Goal: Obtain resource: Obtain resource

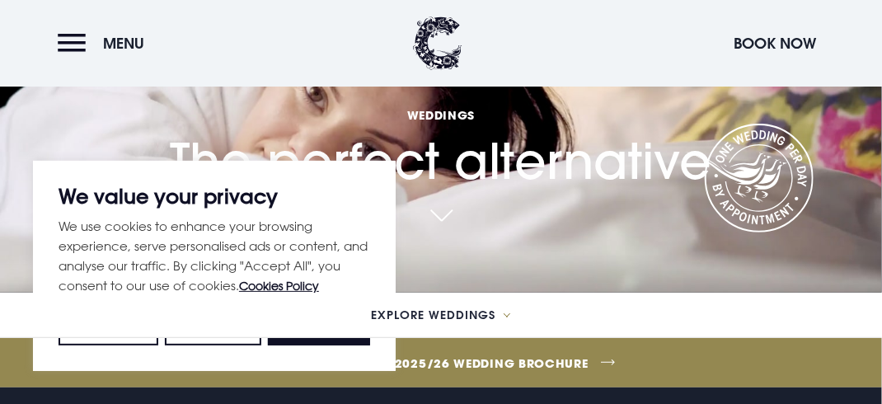
scroll to position [99, 0]
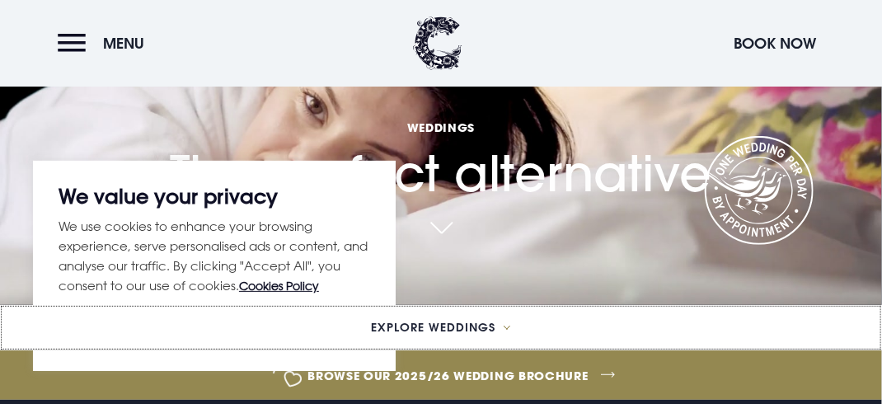
click at [348, 348] on button "Explore Weddings" at bounding box center [441, 327] width 882 height 45
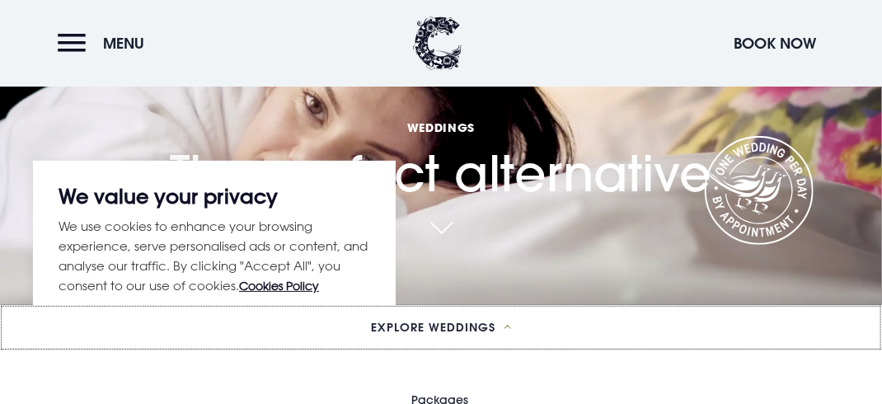
click at [348, 348] on button "Explore Weddings" at bounding box center [441, 327] width 882 height 45
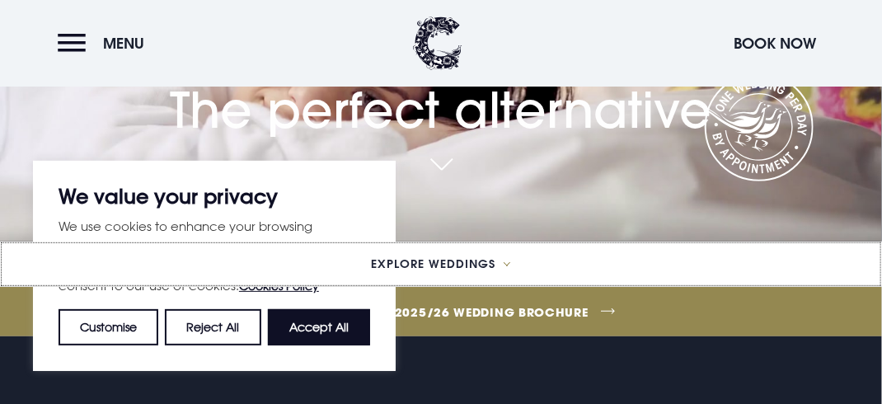
scroll to position [165, 0]
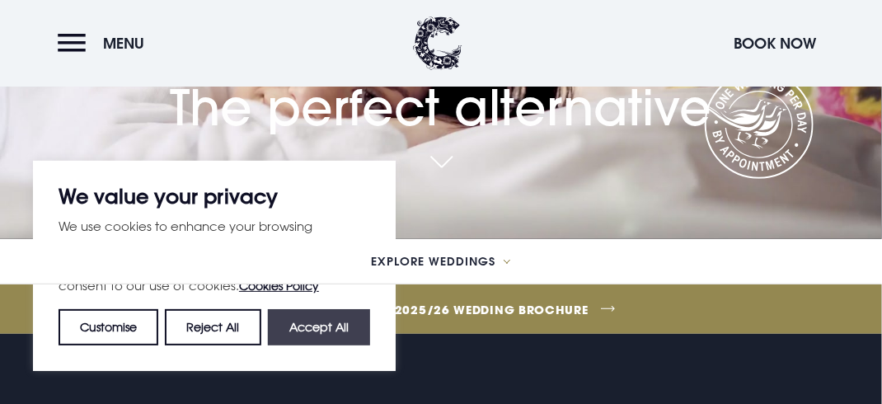
click at [355, 325] on button "Accept All" at bounding box center [319, 327] width 102 height 36
checkbox input "true"
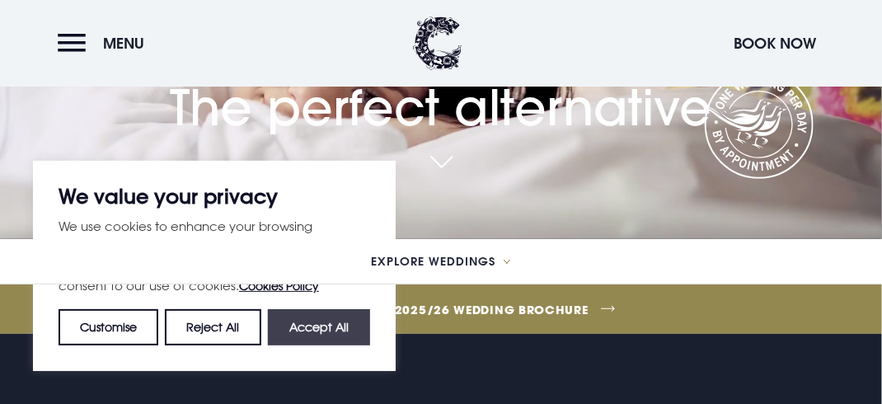
checkbox input "true"
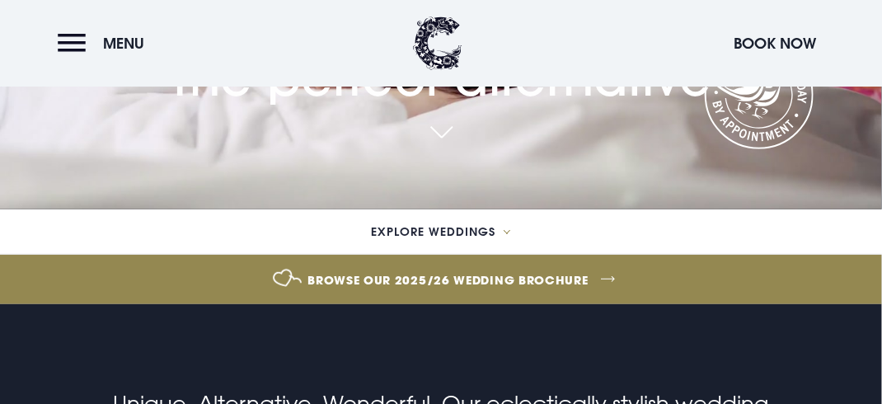
scroll to position [198, 0]
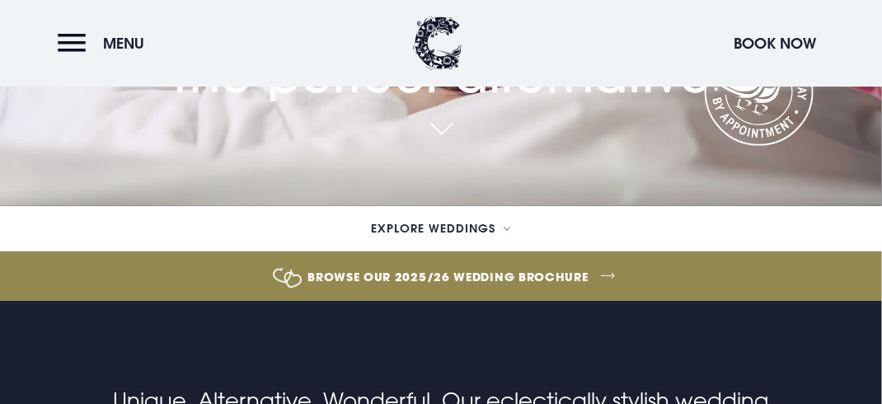
click at [410, 264] on link "Browse our 2025/26 wedding brochure" at bounding box center [448, 277] width 2044 height 62
